Goal: Transaction & Acquisition: Subscribe to service/newsletter

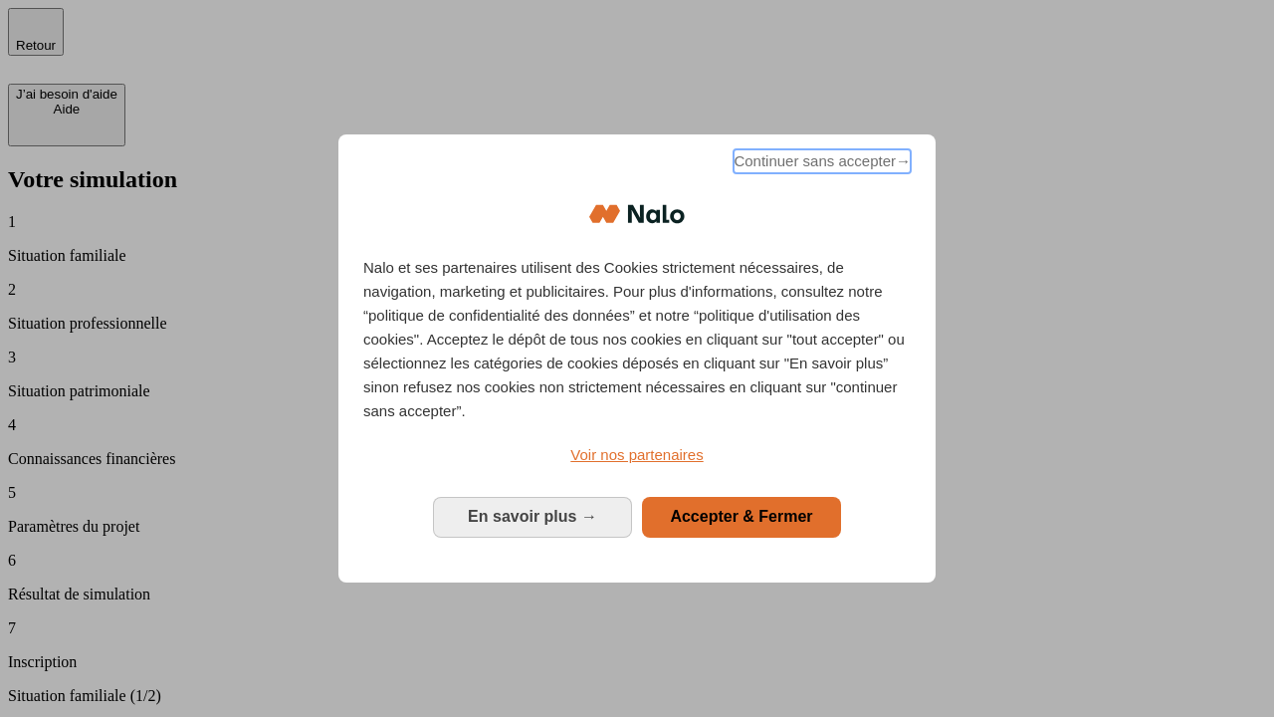
click at [820, 164] on span "Continuer sans accepter →" at bounding box center [822, 161] width 177 height 24
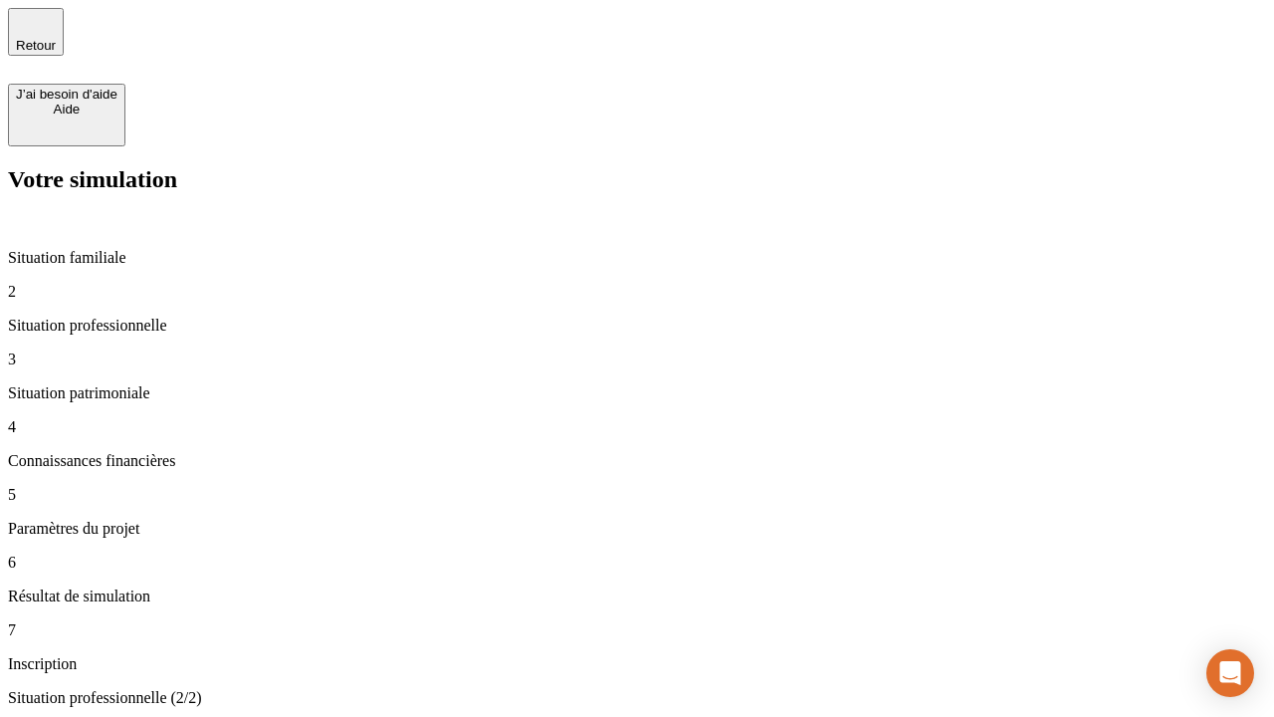
type input "30 000"
type input "1 000"
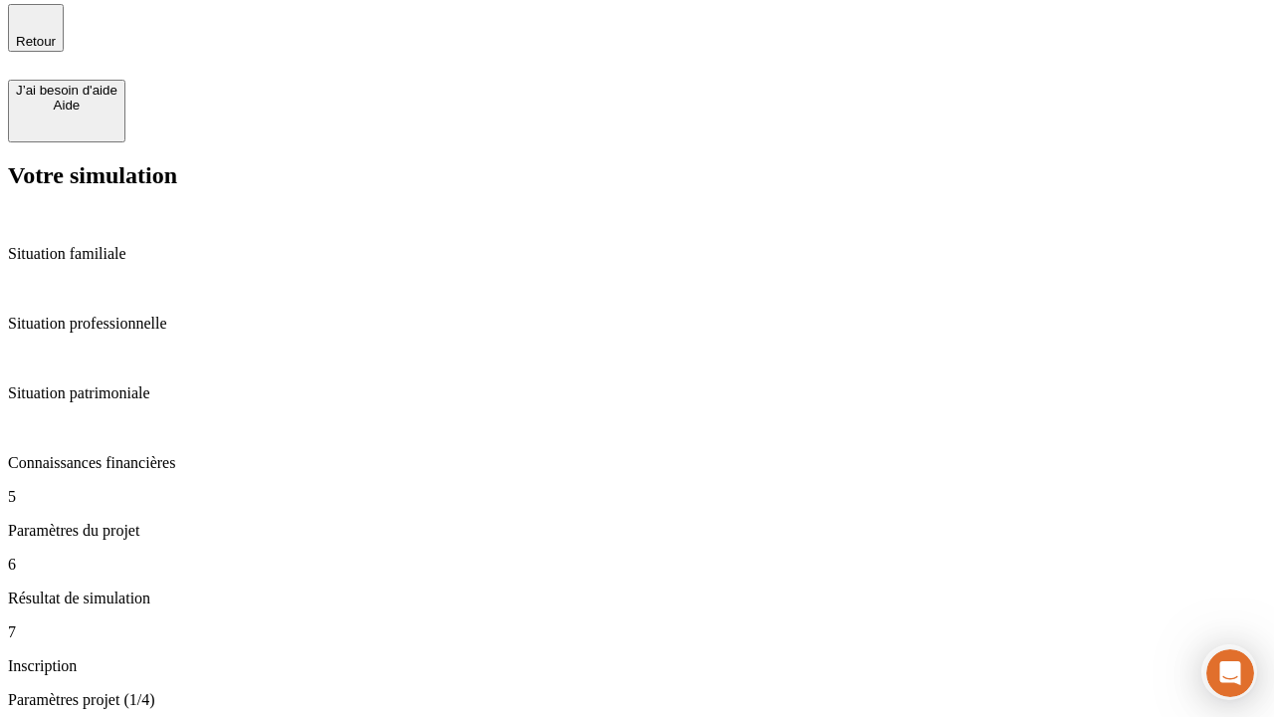
type input "65"
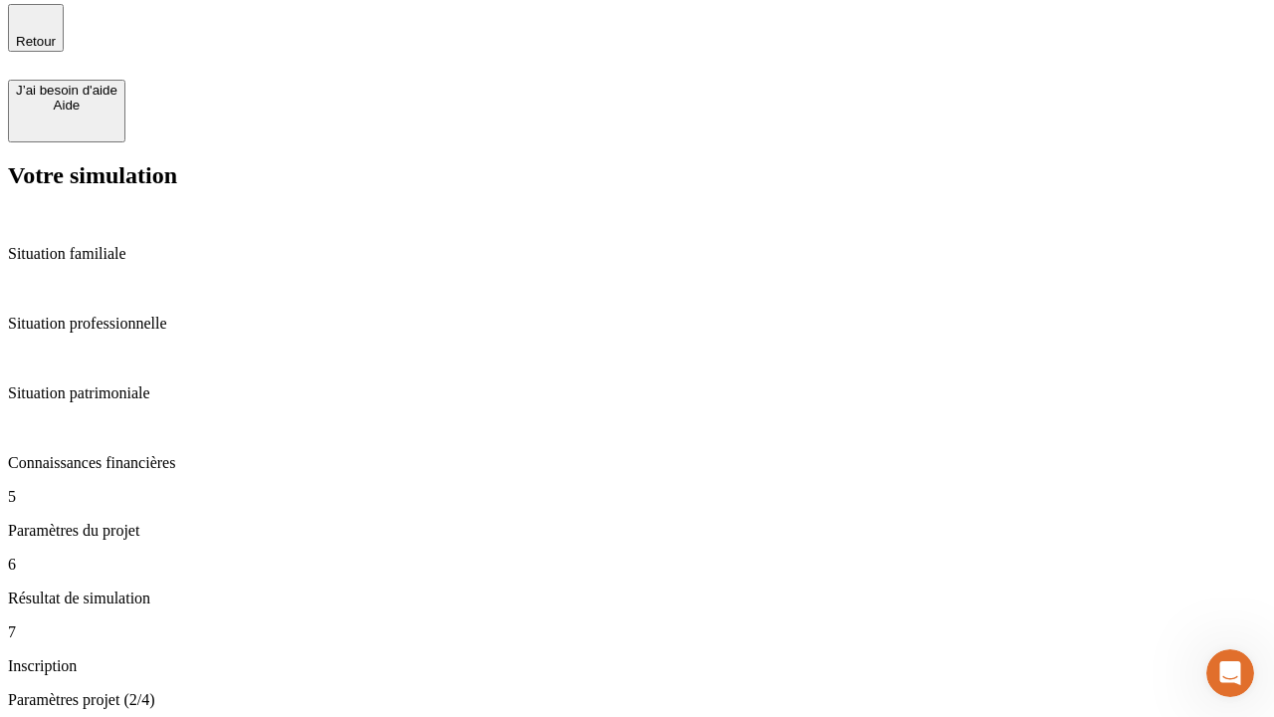
type input "5 000"
type input "640"
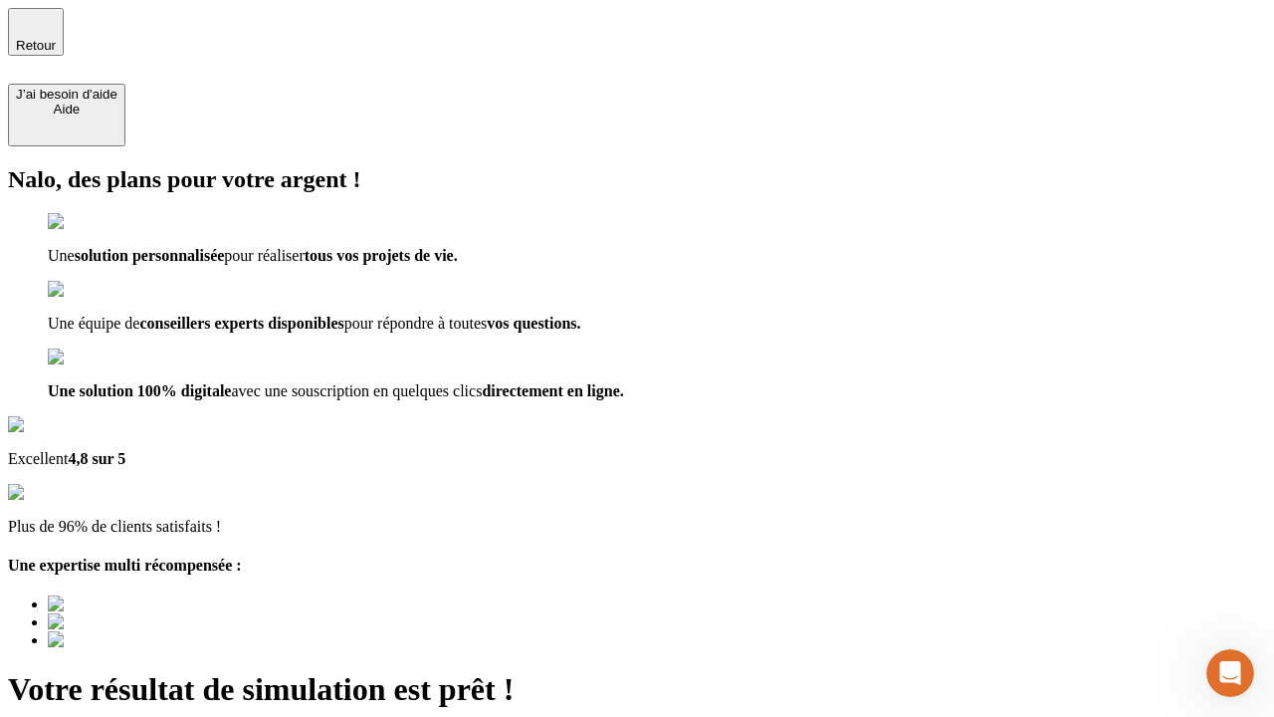
type input "[EMAIL_ADDRESS][DOMAIN_NAME]"
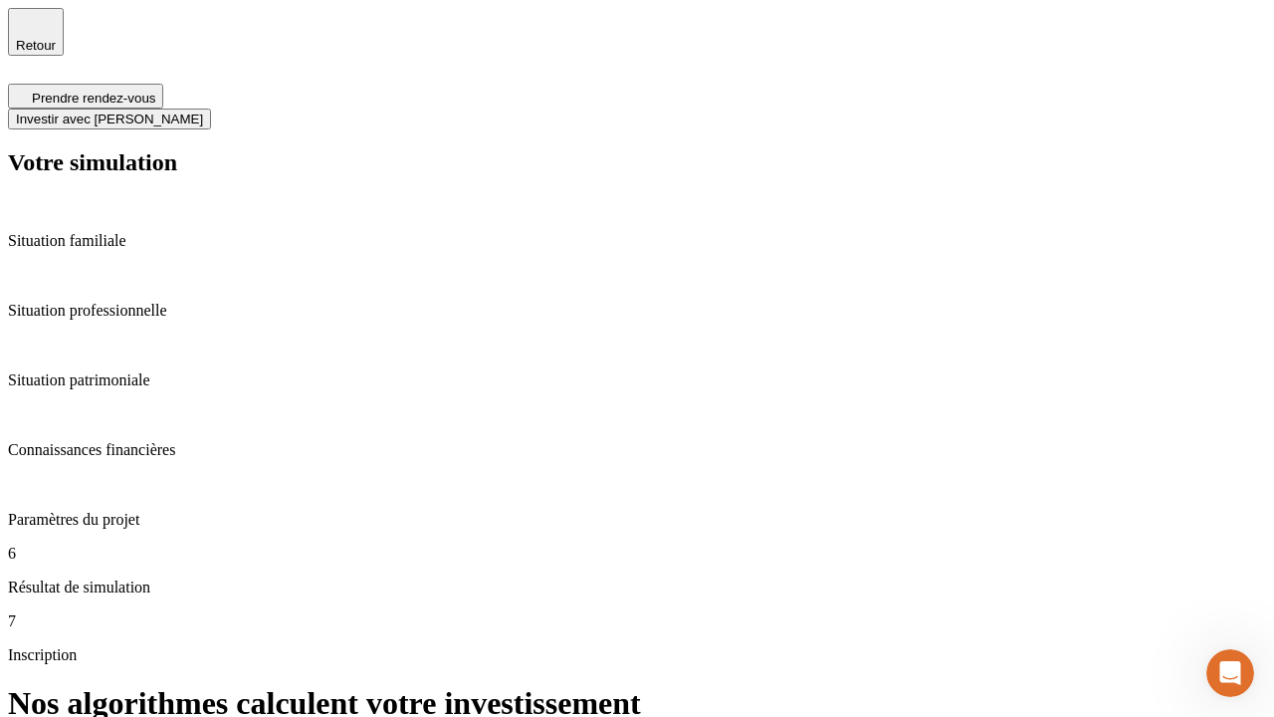
scroll to position [8, 0]
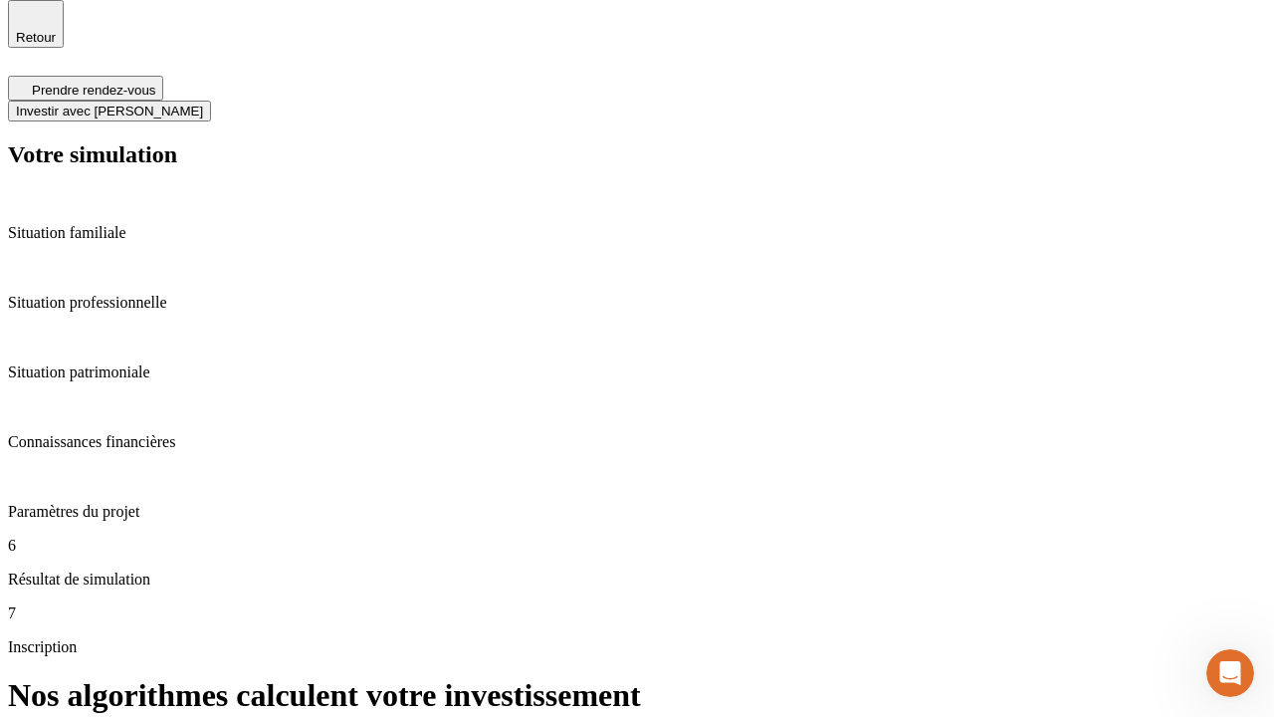
click at [203, 104] on span "Investir avec [PERSON_NAME]" at bounding box center [109, 111] width 187 height 15
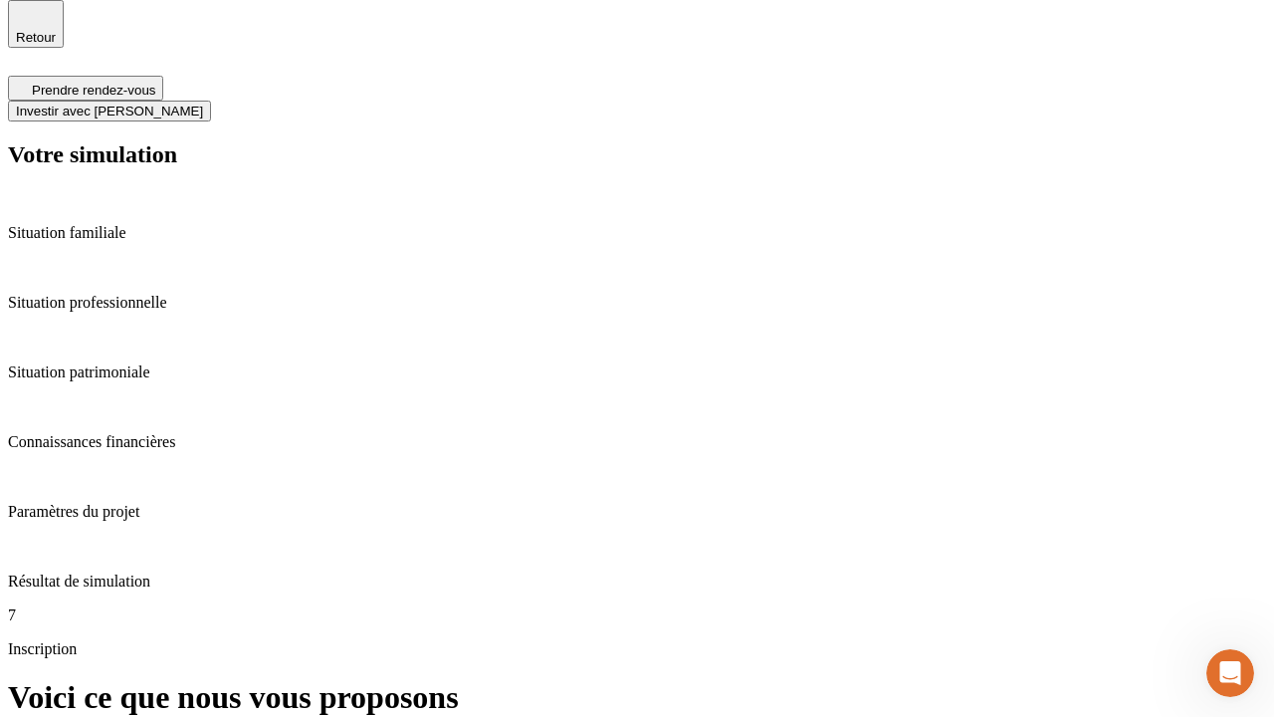
scroll to position [0, 0]
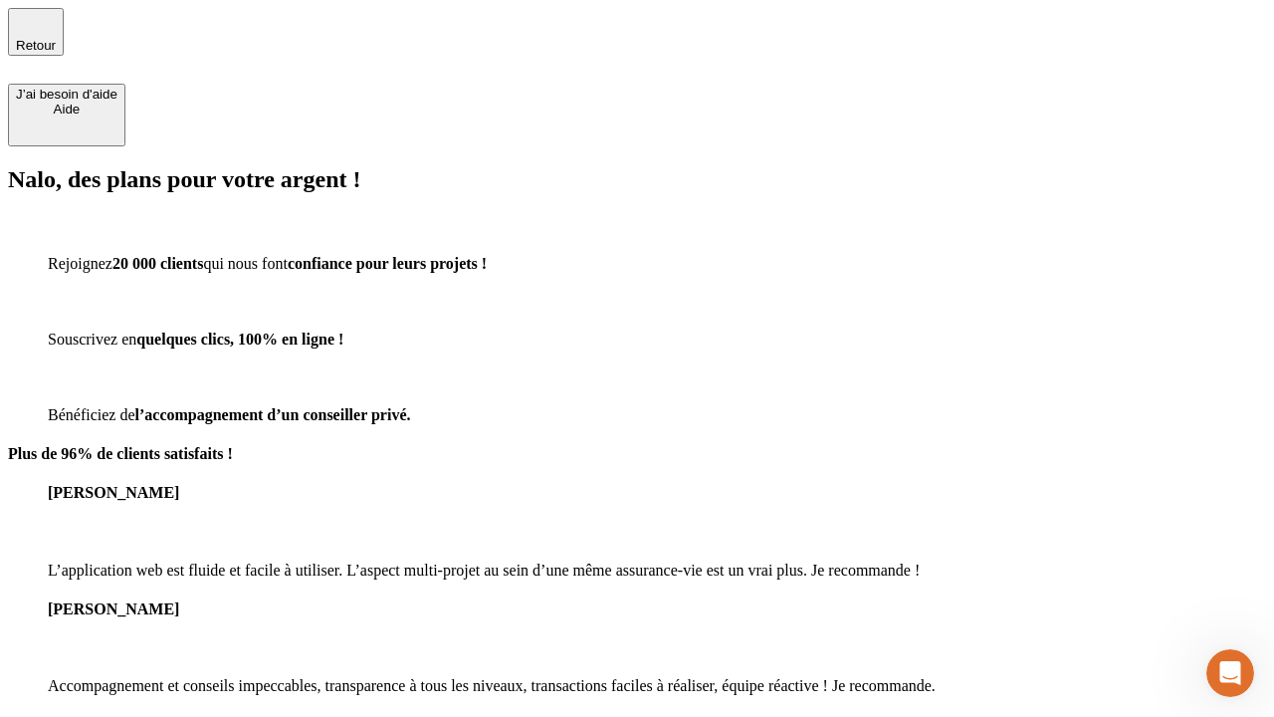
type input "[EMAIL_ADDRESS][DOMAIN_NAME]"
